Goal: Communication & Community: Answer question/provide support

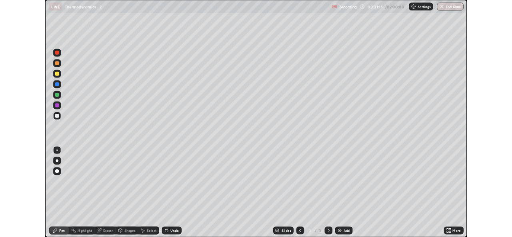
scroll to position [288, 512]
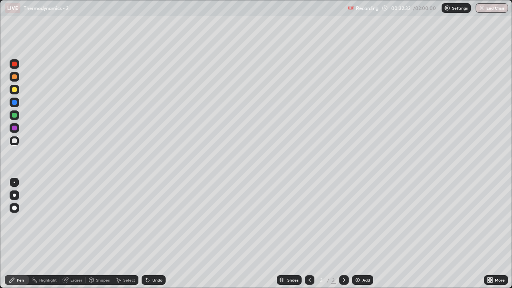
click at [149, 281] on icon at bounding box center [147, 280] width 6 height 6
click at [357, 275] on div "Add" at bounding box center [362, 280] width 21 height 10
click at [357, 280] on img at bounding box center [357, 280] width 6 height 6
click at [309, 280] on icon at bounding box center [309, 280] width 6 height 6
click at [343, 280] on icon at bounding box center [344, 280] width 6 height 6
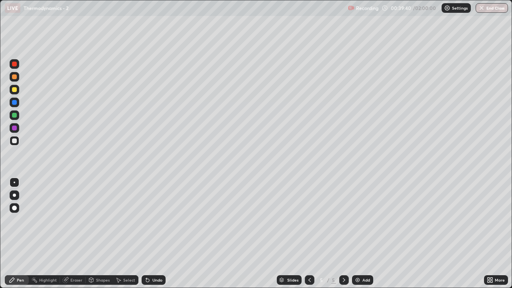
click at [15, 117] on div at bounding box center [14, 115] width 5 height 5
click at [13, 142] on div at bounding box center [14, 140] width 5 height 5
click at [14, 87] on div at bounding box center [14, 89] width 5 height 5
click at [16, 138] on div at bounding box center [14, 140] width 5 height 5
click at [152, 279] on div "Undo" at bounding box center [157, 280] width 10 height 4
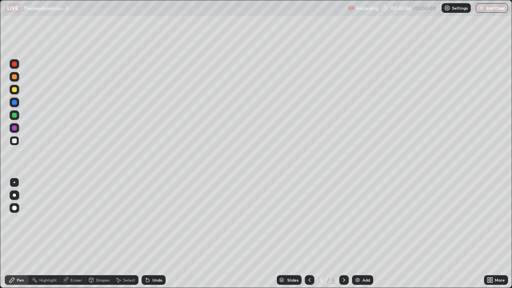
click at [14, 90] on div at bounding box center [14, 89] width 5 height 5
click at [14, 141] on div at bounding box center [14, 140] width 5 height 5
click at [355, 275] on div "Add" at bounding box center [362, 280] width 21 height 10
click at [305, 277] on div at bounding box center [310, 280] width 10 height 10
click at [343, 280] on icon at bounding box center [344, 280] width 6 height 6
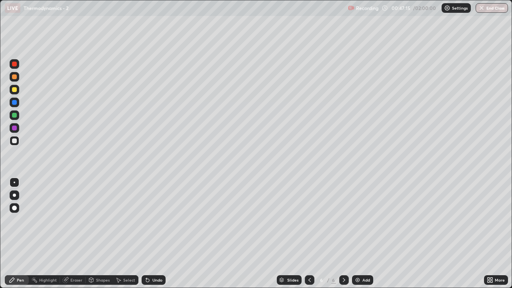
click at [134, 279] on div "Select" at bounding box center [126, 280] width 26 height 10
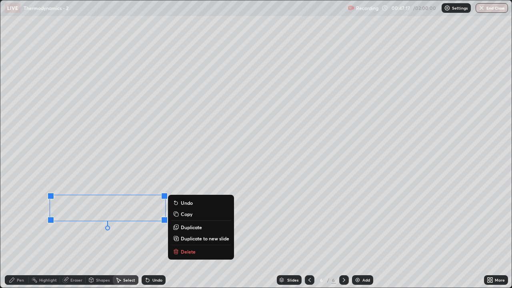
click at [186, 214] on p "Copy" at bounding box center [187, 214] width 12 height 6
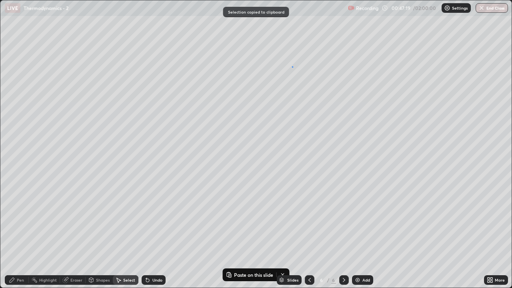
click at [292, 66] on div "0 ° Undo Copy Paste here Duplicate Duplicate to new slide Delete" at bounding box center [255, 143] width 511 height 287
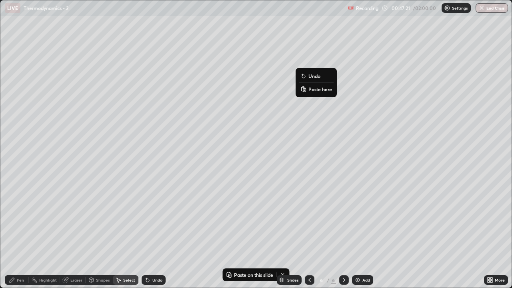
click at [321, 86] on p "Paste here" at bounding box center [320, 89] width 24 height 6
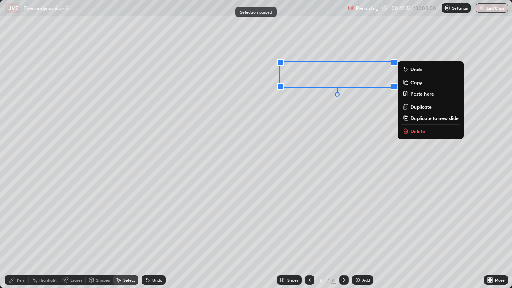
click at [341, 114] on div "0 ° Undo Copy Paste here Duplicate Duplicate to new slide Delete" at bounding box center [255, 143] width 511 height 287
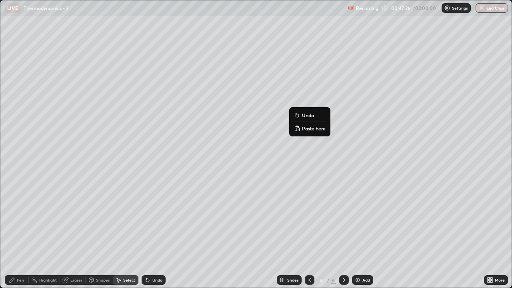
click at [319, 126] on p "Paste here" at bounding box center [314, 128] width 24 height 6
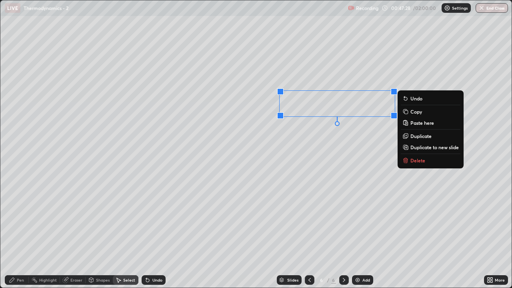
click at [19, 282] on div "Pen" at bounding box center [17, 280] width 24 height 10
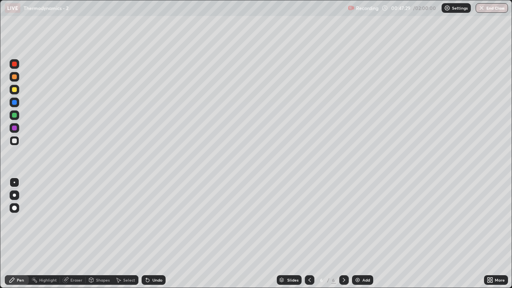
click at [76, 278] on div "Eraser" at bounding box center [76, 280] width 12 height 4
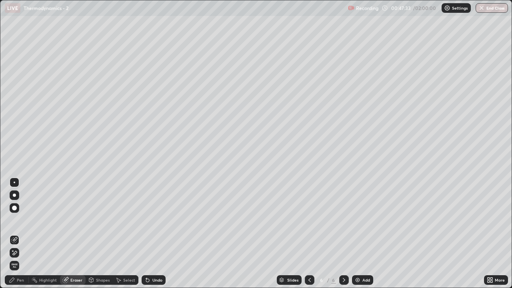
click at [20, 279] on div "Pen" at bounding box center [20, 280] width 7 height 4
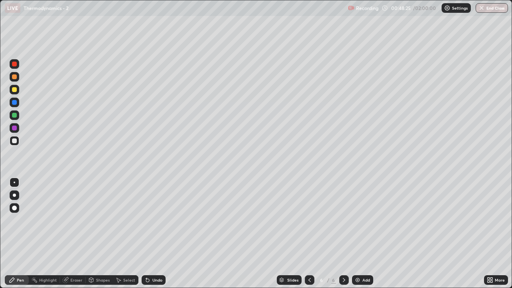
click at [494, 279] on div "More" at bounding box center [496, 280] width 24 height 10
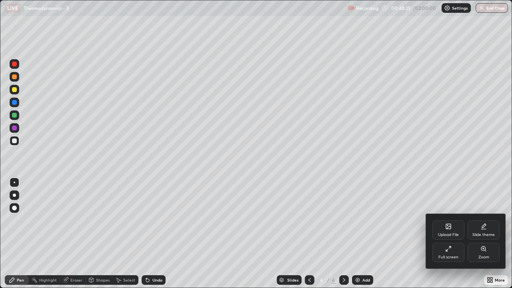
click at [450, 252] on div "Full screen" at bounding box center [448, 252] width 32 height 19
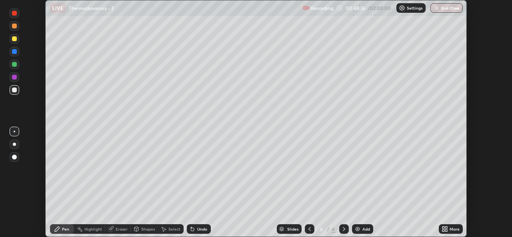
scroll to position [39740, 39466]
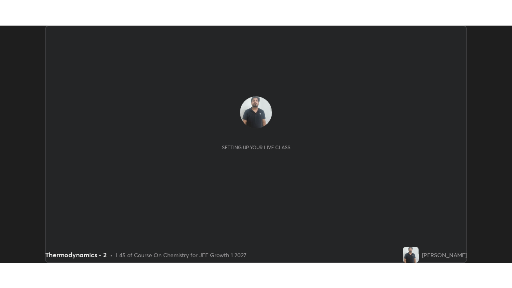
scroll to position [237, 512]
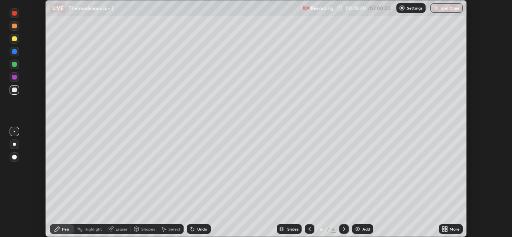
click at [443, 227] on icon at bounding box center [443, 228] width 2 height 2
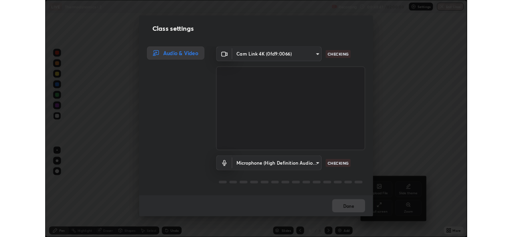
scroll to position [288, 512]
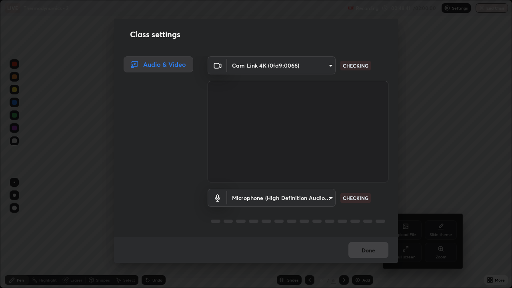
click at [406, 236] on div "Class settings Audio & Video Cam Link 4K (0fd9:0066) 01ba4e230c86726ed3cc2c83bf…" at bounding box center [256, 144] width 512 height 288
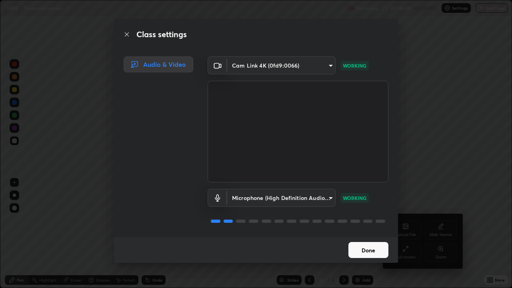
click at [375, 237] on button "Done" at bounding box center [368, 250] width 40 height 16
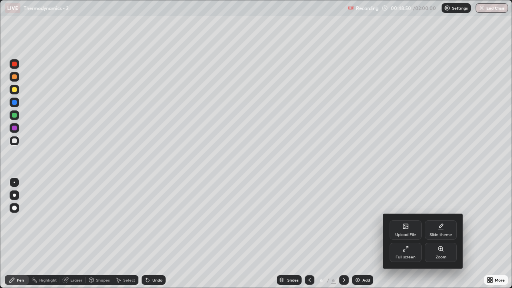
click at [467, 189] on div at bounding box center [256, 144] width 512 height 288
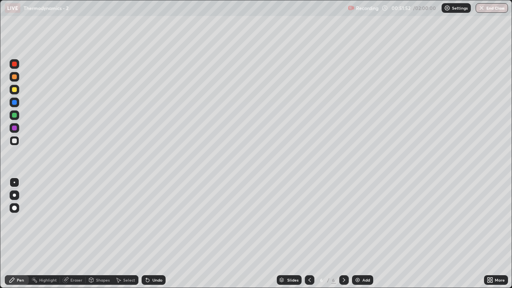
click at [358, 237] on img at bounding box center [357, 280] width 6 height 6
click at [308, 237] on icon at bounding box center [309, 280] width 2 height 4
click at [78, 237] on div "Eraser" at bounding box center [76, 280] width 12 height 4
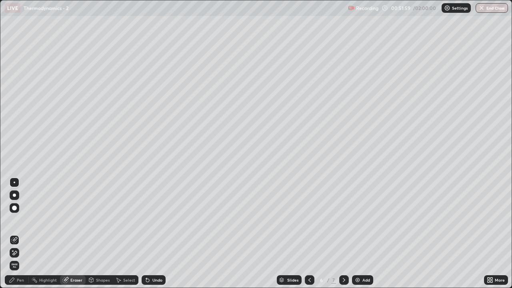
click at [160, 237] on div "Undo" at bounding box center [154, 280] width 24 height 10
click at [129, 237] on div "Select" at bounding box center [129, 280] width 12 height 4
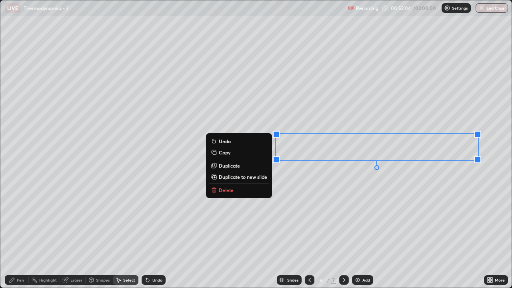
click at [233, 152] on button "Copy" at bounding box center [239, 153] width 60 height 10
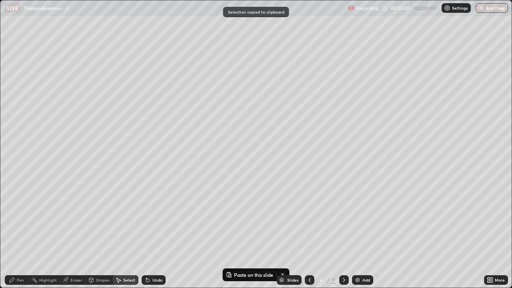
click at [343, 237] on icon at bounding box center [344, 280] width 6 height 6
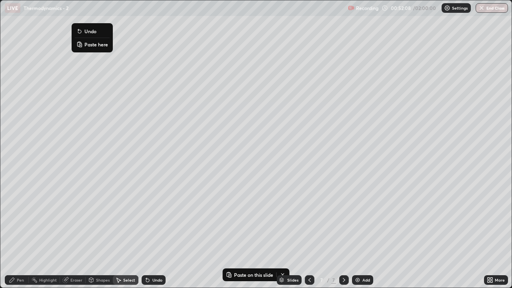
click at [95, 42] on p "Paste here" at bounding box center [96, 44] width 24 height 6
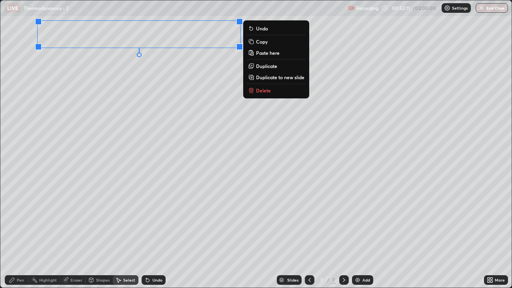
click at [21, 237] on div "Pen" at bounding box center [20, 280] width 7 height 4
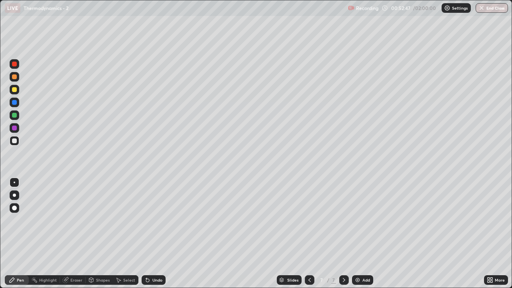
click at [154, 237] on div "Undo" at bounding box center [157, 280] width 10 height 4
click at [128, 237] on div "Select" at bounding box center [129, 280] width 12 height 4
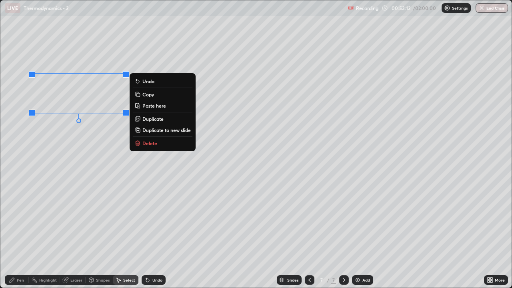
click at [151, 96] on p "Copy" at bounding box center [148, 94] width 12 height 6
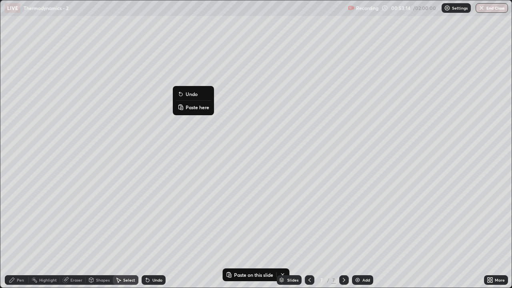
click at [198, 106] on p "Paste here" at bounding box center [197, 107] width 24 height 6
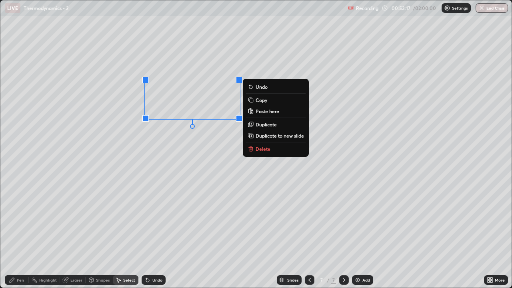
click at [76, 237] on div "Eraser" at bounding box center [76, 280] width 12 height 4
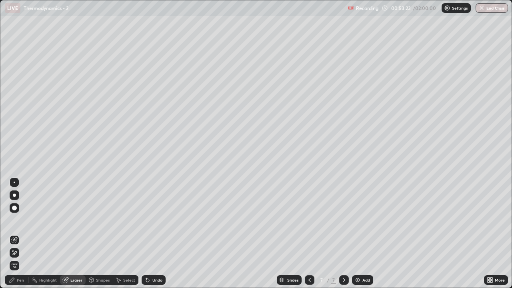
click at [19, 237] on div "Pen" at bounding box center [20, 280] width 7 height 4
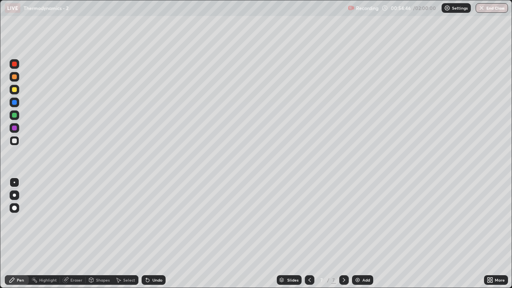
click at [74, 237] on div "Eraser" at bounding box center [76, 280] width 12 height 4
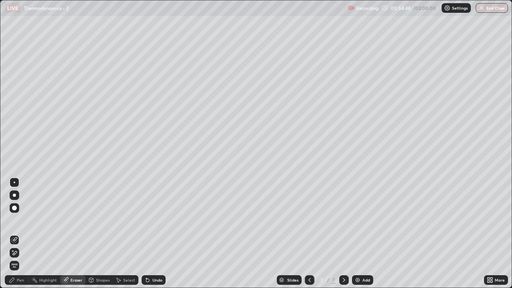
click at [14, 237] on icon at bounding box center [12, 280] width 6 height 6
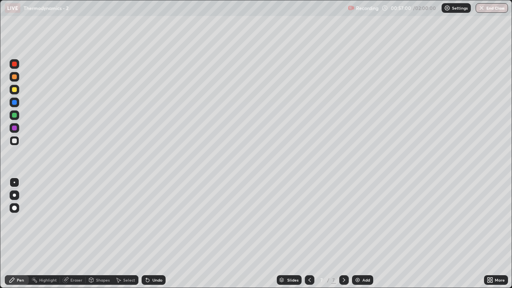
click at [490, 237] on icon at bounding box center [491, 278] width 2 height 2
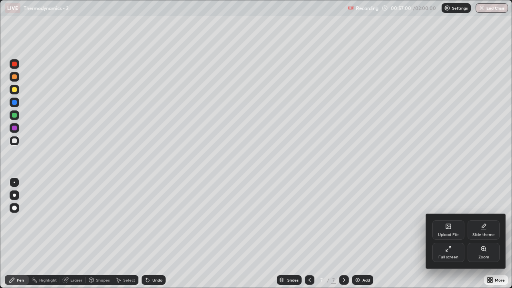
click at [452, 237] on div "Full screen" at bounding box center [448, 252] width 32 height 19
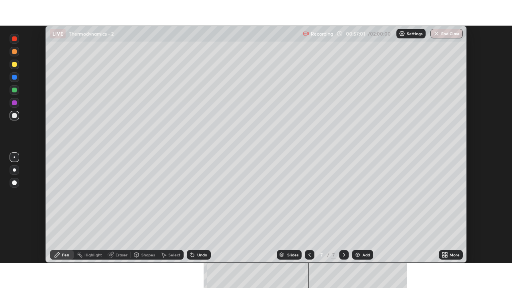
scroll to position [39740, 39466]
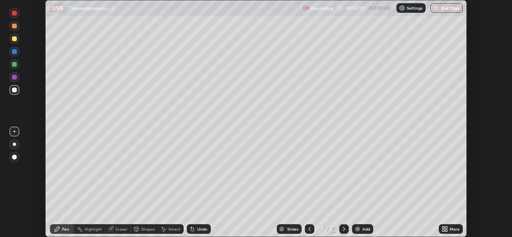
click at [443, 228] on icon at bounding box center [443, 228] width 2 height 2
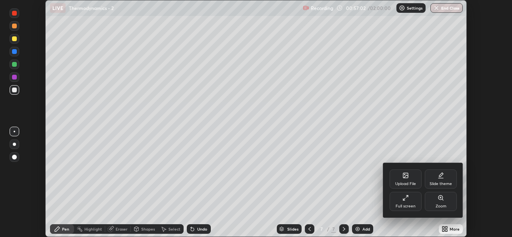
click at [410, 201] on div "Full screen" at bounding box center [405, 201] width 32 height 19
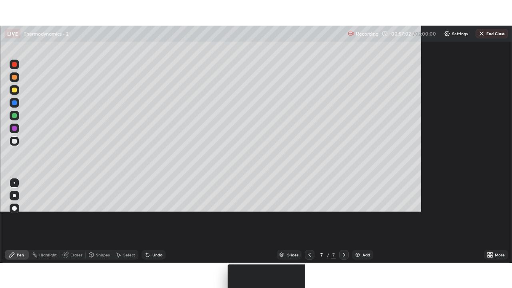
scroll to position [288, 512]
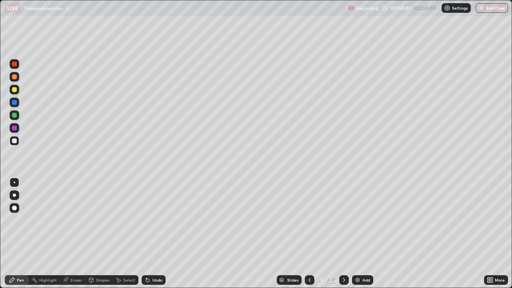
click at [16, 114] on div at bounding box center [14, 115] width 5 height 5
click at [355, 237] on img at bounding box center [357, 280] width 6 height 6
click at [14, 140] on div at bounding box center [14, 140] width 5 height 5
click at [309, 237] on icon at bounding box center [309, 280] width 6 height 6
click at [343, 237] on icon at bounding box center [344, 280] width 2 height 4
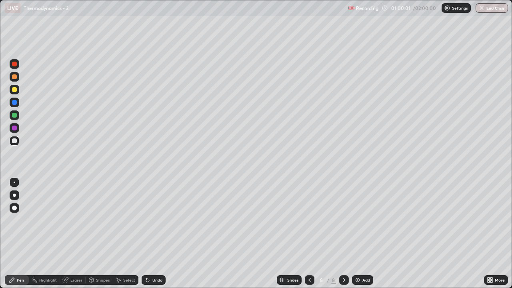
click at [309, 237] on icon at bounding box center [309, 280] width 6 height 6
click at [342, 237] on icon at bounding box center [344, 280] width 6 height 6
click at [309, 237] on icon at bounding box center [309, 280] width 6 height 6
click at [343, 237] on icon at bounding box center [344, 280] width 6 height 6
click at [309, 237] on icon at bounding box center [309, 280] width 6 height 6
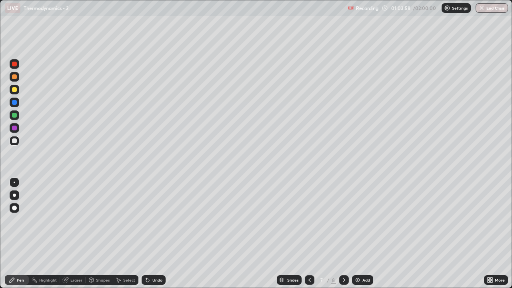
click at [343, 237] on icon at bounding box center [344, 280] width 2 height 4
click at [359, 237] on img at bounding box center [357, 280] width 6 height 6
click at [308, 237] on icon at bounding box center [309, 280] width 6 height 6
click at [344, 237] on icon at bounding box center [344, 280] width 6 height 6
click at [146, 237] on icon at bounding box center [147, 280] width 3 height 3
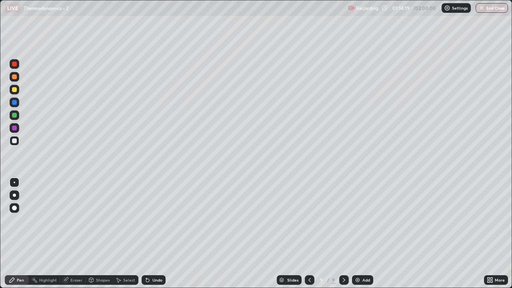
click at [13, 115] on div at bounding box center [14, 115] width 5 height 5
click at [16, 143] on div at bounding box center [14, 140] width 5 height 5
click at [356, 237] on img at bounding box center [357, 280] width 6 height 6
click at [309, 237] on icon at bounding box center [309, 280] width 6 height 6
click at [343, 237] on icon at bounding box center [344, 280] width 6 height 6
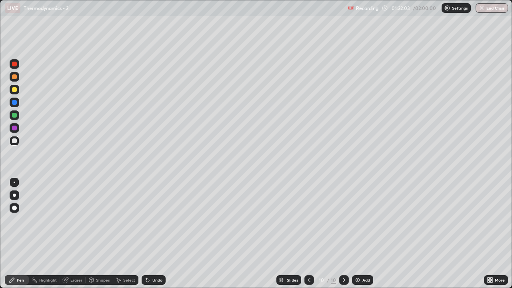
click at [308, 237] on div at bounding box center [309, 280] width 10 height 10
click at [344, 237] on icon at bounding box center [344, 280] width 6 height 6
click at [146, 237] on icon at bounding box center [146, 278] width 1 height 1
click at [208, 124] on icon at bounding box center [207, 124] width 1 height 1
click at [152, 237] on div "Undo" at bounding box center [157, 280] width 10 height 4
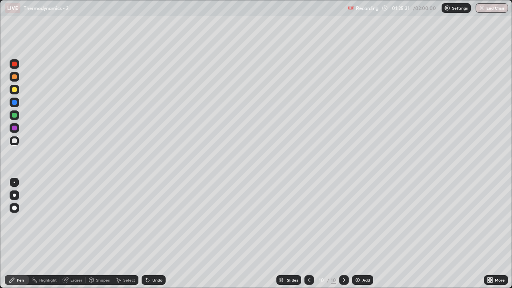
click at [74, 237] on div "Eraser" at bounding box center [76, 280] width 12 height 4
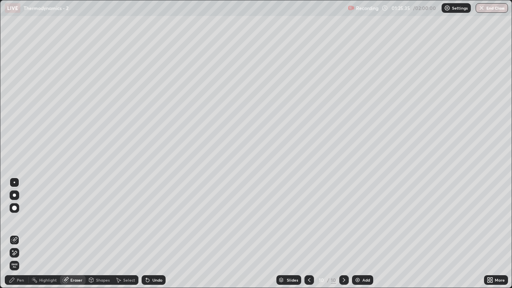
click at [18, 237] on div "Pen" at bounding box center [17, 280] width 24 height 10
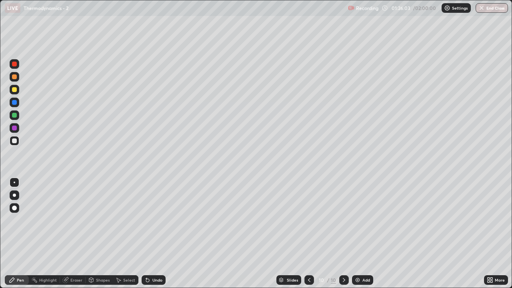
click at [154, 237] on div "Undo" at bounding box center [154, 280] width 24 height 10
click at [153, 237] on div "Undo" at bounding box center [157, 280] width 10 height 4
click at [149, 237] on icon at bounding box center [147, 280] width 6 height 6
click at [357, 237] on img at bounding box center [357, 280] width 6 height 6
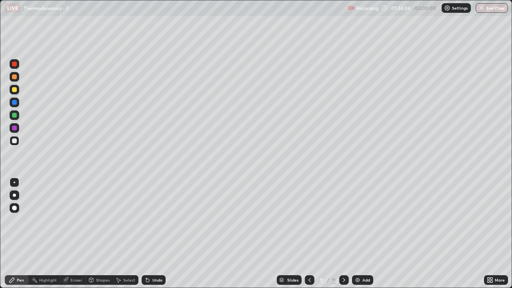
click at [152, 237] on div "Undo" at bounding box center [154, 280] width 24 height 10
click at [15, 207] on div at bounding box center [14, 207] width 5 height 5
click at [15, 78] on div at bounding box center [14, 76] width 5 height 5
click at [14, 140] on div at bounding box center [14, 140] width 5 height 5
click at [14, 182] on div at bounding box center [15, 182] width 2 height 2
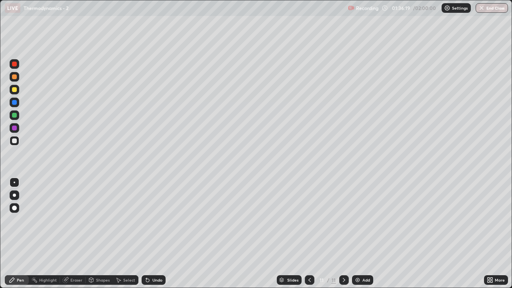
click at [155, 237] on div "Undo" at bounding box center [157, 280] width 10 height 4
click at [15, 77] on div at bounding box center [14, 76] width 5 height 5
click at [18, 90] on div at bounding box center [15, 90] width 10 height 10
click at [16, 141] on div at bounding box center [14, 140] width 5 height 5
click at [0, 237] on div "Pen Highlight Eraser Shapes Select Undo Slides 11 / 11 Add More" at bounding box center [256, 280] width 512 height 16
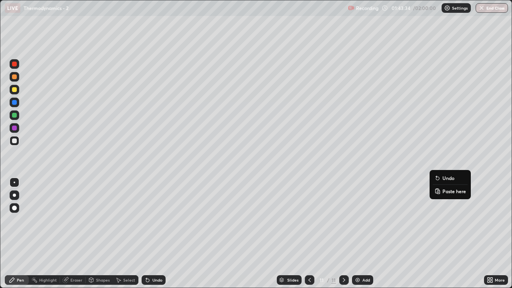
click at [434, 175] on button "Undo" at bounding box center [450, 178] width 35 height 10
click at [131, 237] on div "Select" at bounding box center [129, 280] width 12 height 4
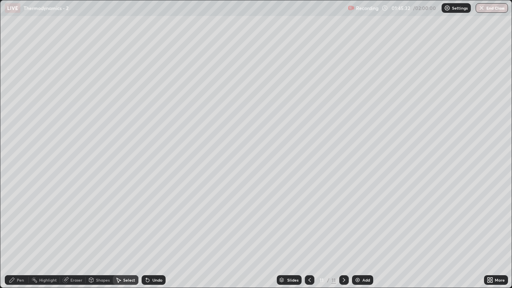
click at [149, 237] on icon at bounding box center [147, 280] width 6 height 6
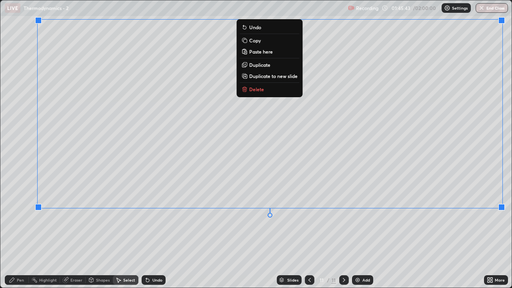
click at [461, 236] on div "0 ° Undo Copy Paste here Duplicate Duplicate to new slide Delete" at bounding box center [255, 143] width 511 height 287
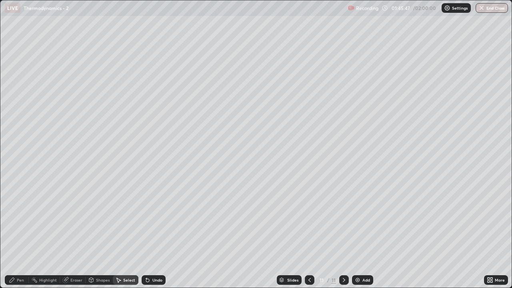
click at [74, 237] on div "Eraser" at bounding box center [76, 280] width 12 height 4
click at [20, 237] on div "Pen" at bounding box center [20, 280] width 7 height 4
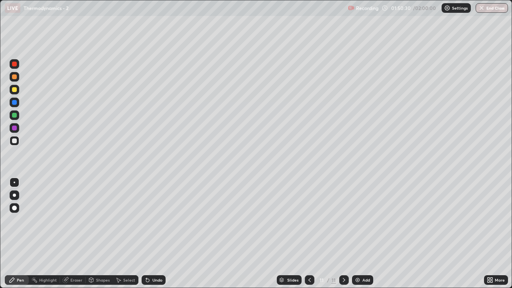
click at [152, 237] on div "Undo" at bounding box center [157, 280] width 10 height 4
click at [294, 237] on div "Slides" at bounding box center [292, 280] width 11 height 4
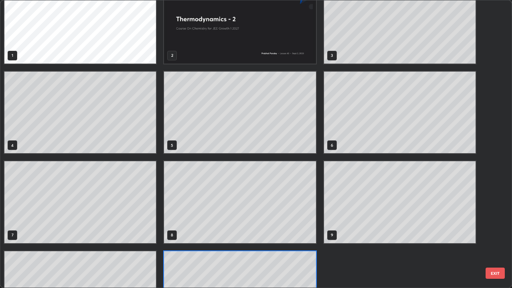
scroll to position [11, 0]
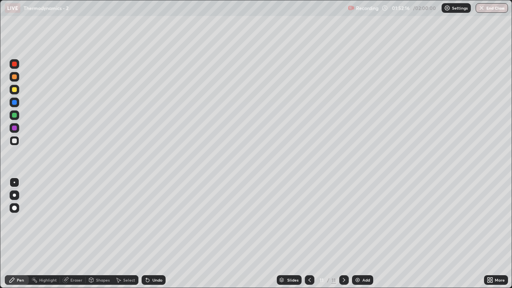
click at [290, 237] on div "Slides" at bounding box center [292, 280] width 11 height 4
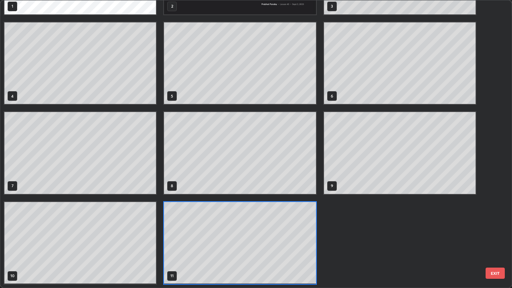
scroll to position [0, 0]
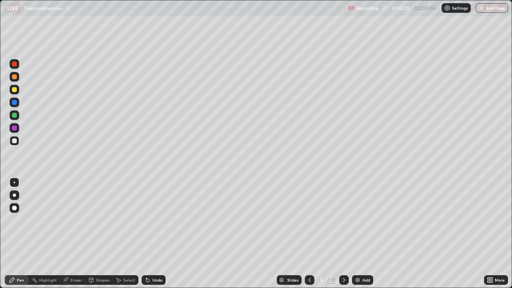
click at [343, 237] on icon at bounding box center [344, 280] width 6 height 6
click at [342, 237] on div at bounding box center [344, 280] width 10 height 10
click at [343, 237] on icon at bounding box center [344, 280] width 6 height 6
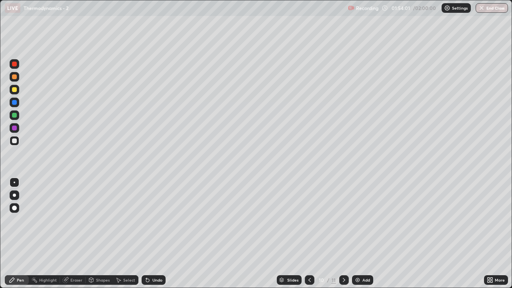
click at [343, 237] on div at bounding box center [344, 280] width 10 height 10
click at [499, 9] on button "End Class" at bounding box center [492, 8] width 32 height 10
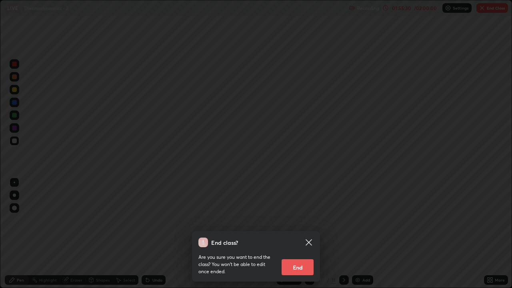
click at [84, 237] on div "End class? Are you sure you want to end the class? You won’t be able to edit on…" at bounding box center [256, 144] width 512 height 288
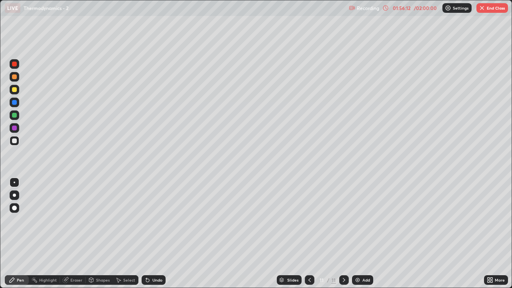
click at [498, 8] on button "End Class" at bounding box center [492, 8] width 32 height 10
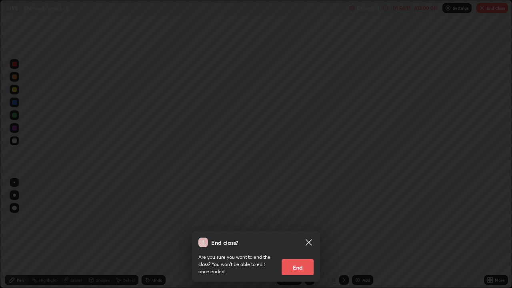
click at [301, 237] on button "End" at bounding box center [297, 267] width 32 height 16
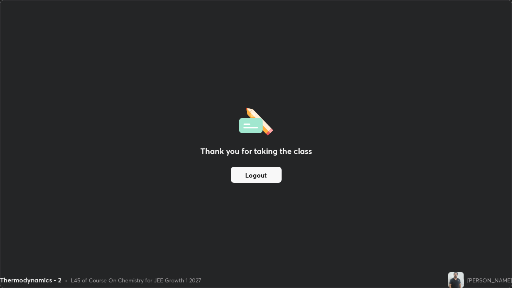
click at [267, 176] on button "Logout" at bounding box center [256, 175] width 51 height 16
